Goal: Task Accomplishment & Management: Use online tool/utility

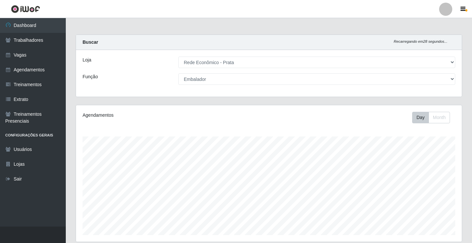
select select "192"
select select "1"
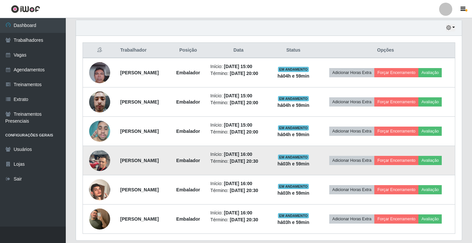
scroll to position [136, 386]
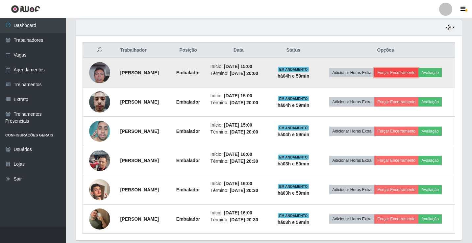
click at [407, 71] on button "Forçar Encerramento" at bounding box center [396, 72] width 44 height 9
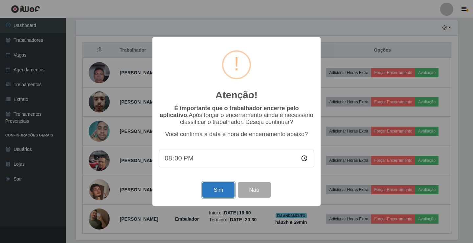
click at [216, 191] on button "Sim" at bounding box center [218, 189] width 32 height 15
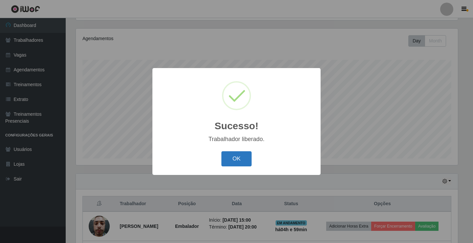
click at [239, 162] on button "OK" at bounding box center [237, 158] width 31 height 15
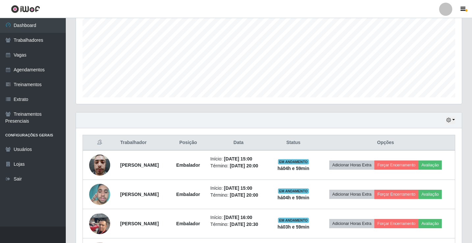
scroll to position [208, 0]
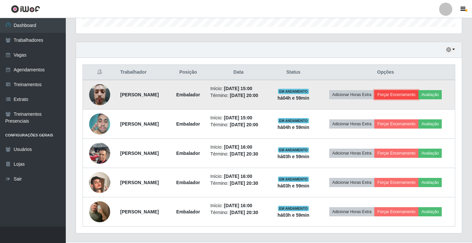
click at [410, 96] on button "Forçar Encerramento" at bounding box center [396, 94] width 44 height 9
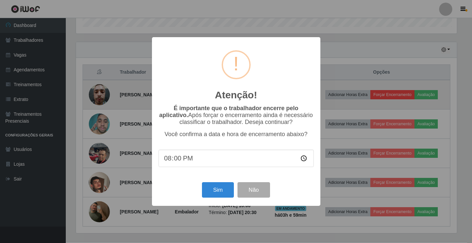
scroll to position [136, 382]
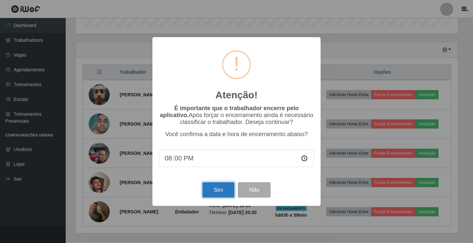
click at [227, 192] on button "Sim" at bounding box center [218, 189] width 32 height 15
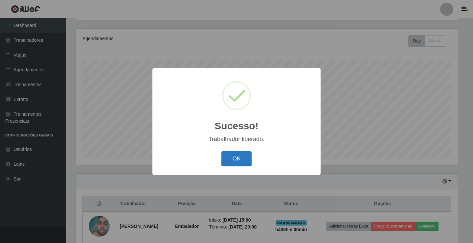
click at [243, 164] on button "OK" at bounding box center [237, 158] width 31 height 15
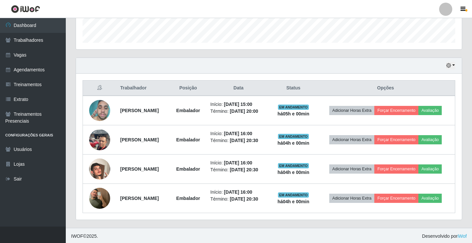
scroll to position [194, 0]
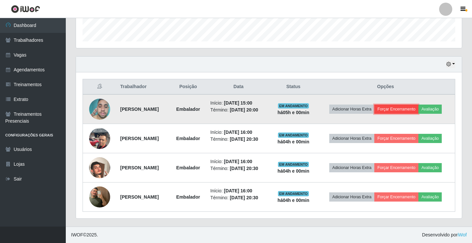
click at [395, 110] on button "Forçar Encerramento" at bounding box center [396, 109] width 44 height 9
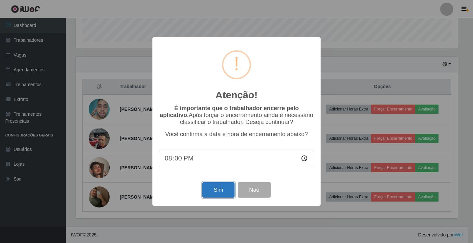
click at [213, 186] on button "Sim" at bounding box center [218, 189] width 32 height 15
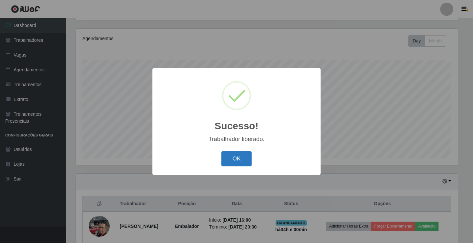
click at [239, 155] on button "OK" at bounding box center [237, 158] width 31 height 15
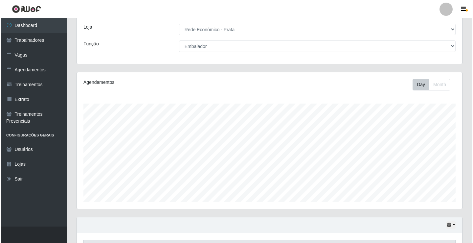
scroll to position [164, 0]
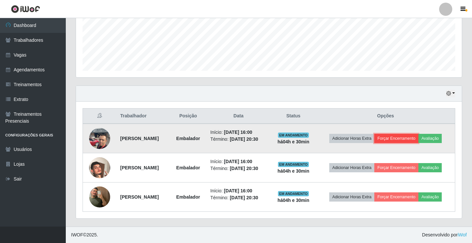
click at [393, 135] on button "Forçar Encerramento" at bounding box center [396, 138] width 44 height 9
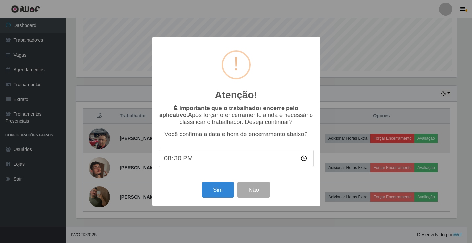
scroll to position [136, 382]
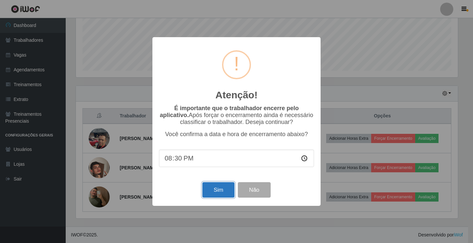
click at [230, 186] on button "Sim" at bounding box center [218, 189] width 32 height 15
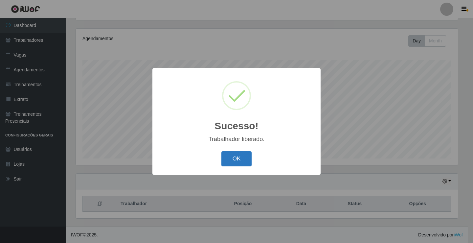
click at [241, 158] on button "OK" at bounding box center [237, 158] width 31 height 15
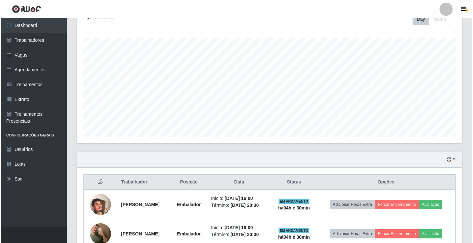
scroll to position [135, 0]
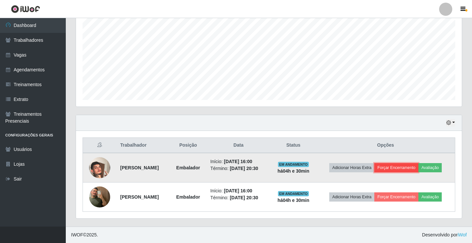
click at [413, 169] on button "Forçar Encerramento" at bounding box center [396, 167] width 44 height 9
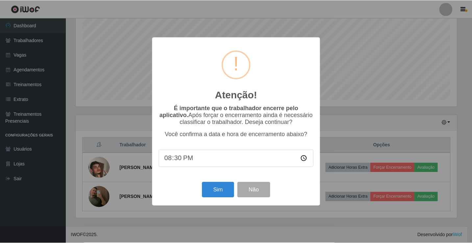
scroll to position [136, 382]
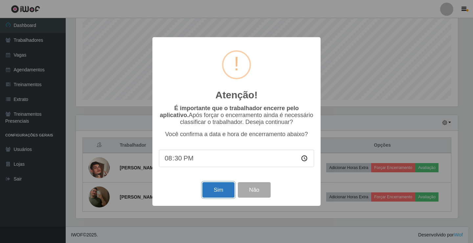
click at [228, 186] on button "Sim" at bounding box center [218, 189] width 32 height 15
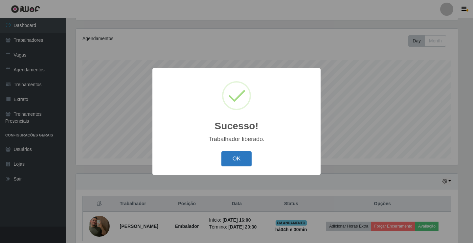
click at [247, 157] on button "OK" at bounding box center [237, 158] width 31 height 15
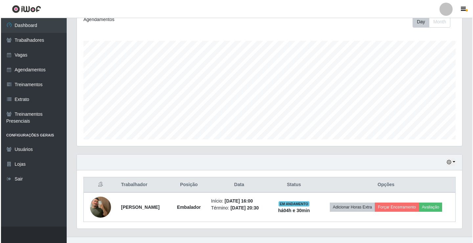
scroll to position [106, 0]
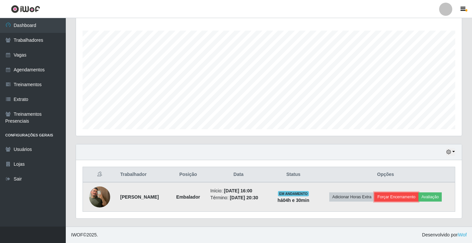
click at [400, 195] on button "Forçar Encerramento" at bounding box center [396, 196] width 44 height 9
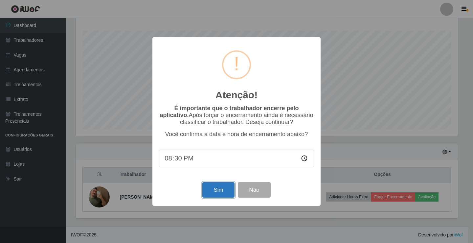
click at [225, 189] on button "Sim" at bounding box center [218, 189] width 32 height 15
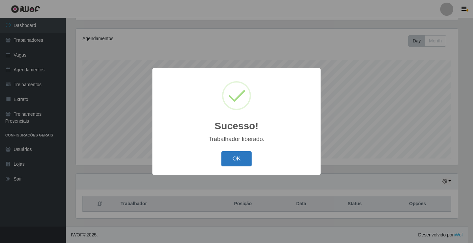
click at [229, 164] on button "OK" at bounding box center [237, 158] width 31 height 15
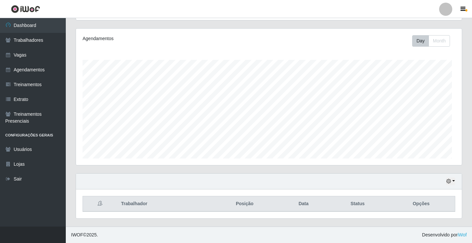
scroll to position [136, 386]
